Goal: Task Accomplishment & Management: Manage account settings

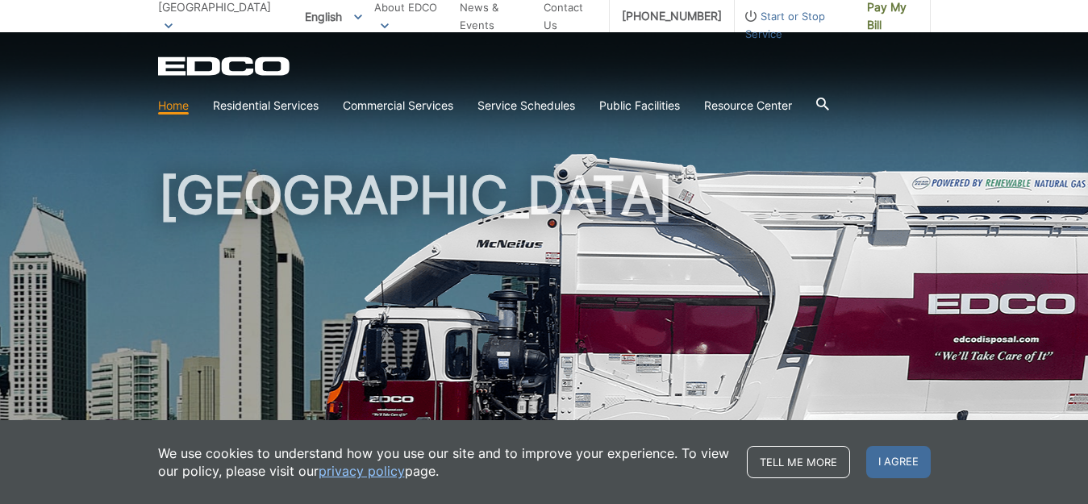
click at [182, 102] on link "Home" at bounding box center [173, 106] width 31 height 18
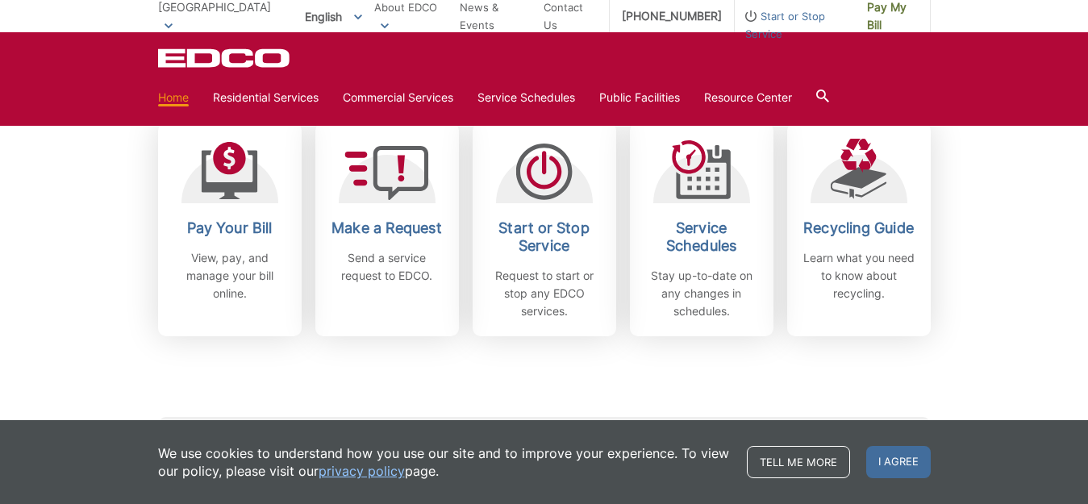
scroll to position [484, 0]
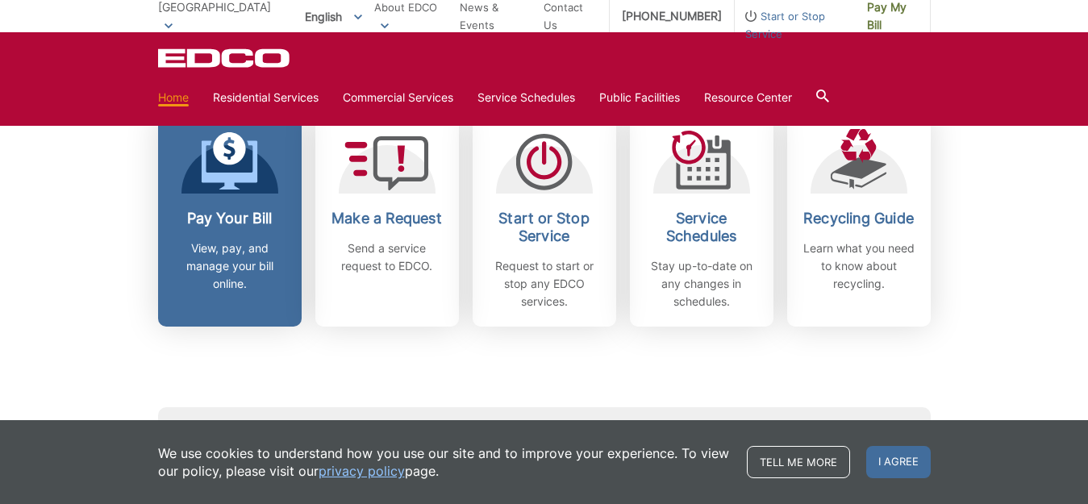
click at [223, 259] on p "View, pay, and manage your bill online." at bounding box center [229, 266] width 119 height 53
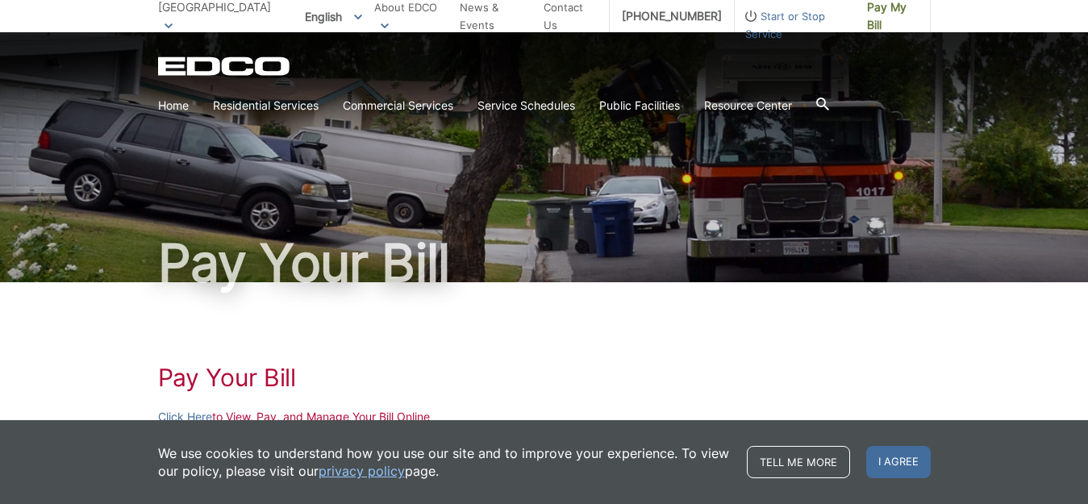
scroll to position [242, 0]
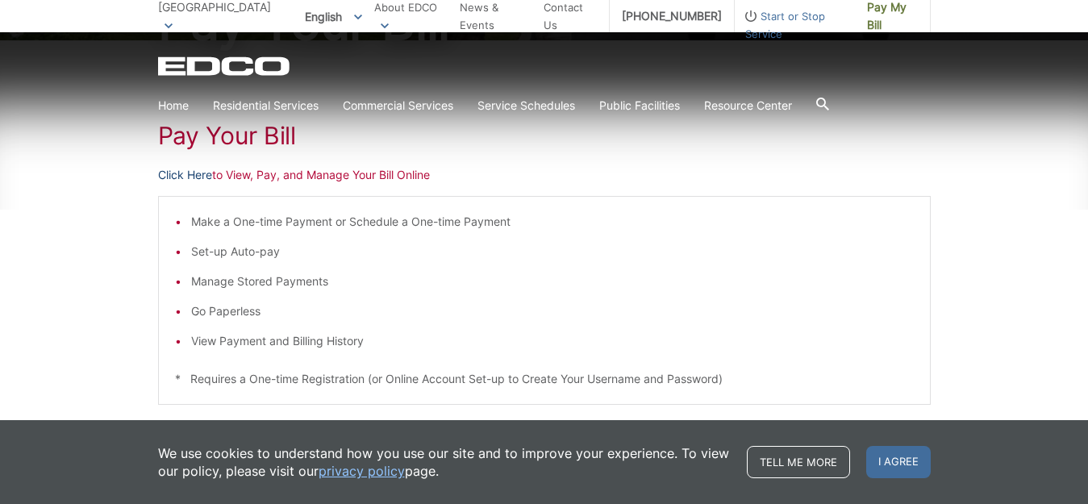
click at [191, 173] on link "Click Here" at bounding box center [185, 175] width 54 height 18
